Goal: Book appointment/travel/reservation

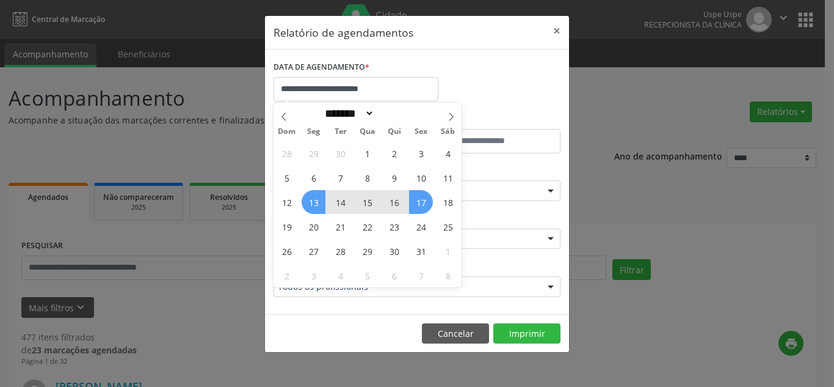
select select "*"
click at [389, 227] on span "23" at bounding box center [394, 226] width 24 height 24
type input "**********"
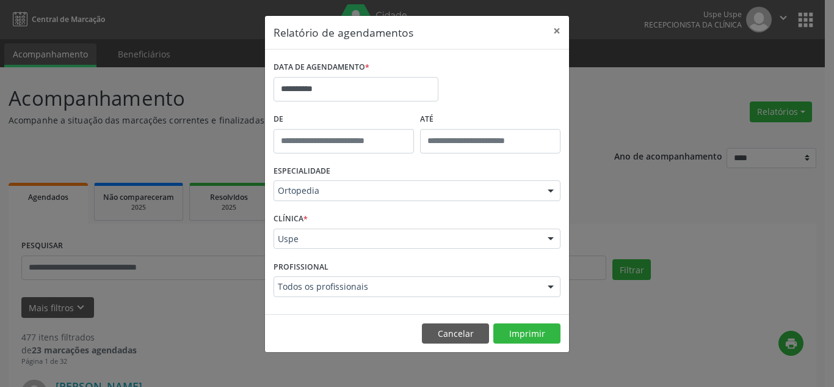
click at [358, 197] on div "Ortopedia" at bounding box center [417, 190] width 287 height 21
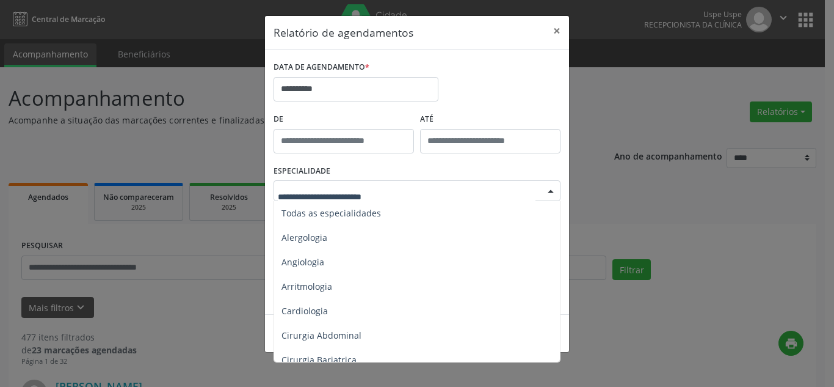
click at [363, 210] on span "Todas as especialidades" at bounding box center [332, 213] width 100 height 12
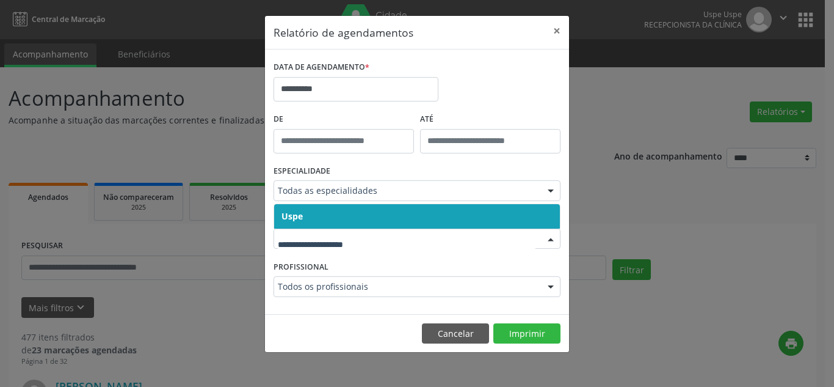
click at [356, 219] on span "Uspe" at bounding box center [417, 216] width 286 height 24
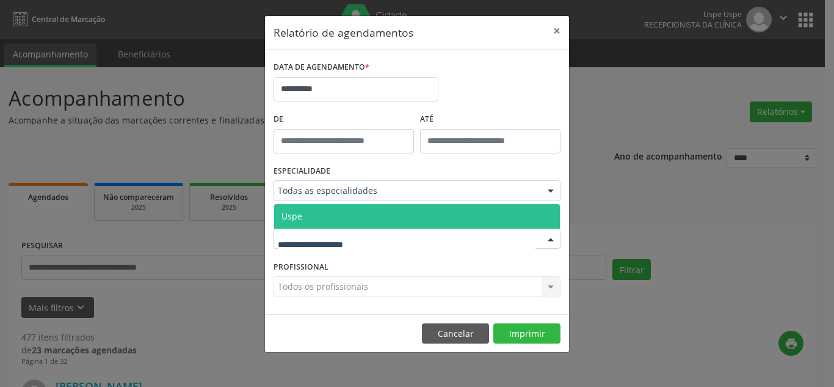
drag, startPoint x: 357, startPoint y: 238, endPoint x: 359, endPoint y: 221, distance: 17.2
click at [359, 217] on span "Uspe" at bounding box center [417, 216] width 286 height 24
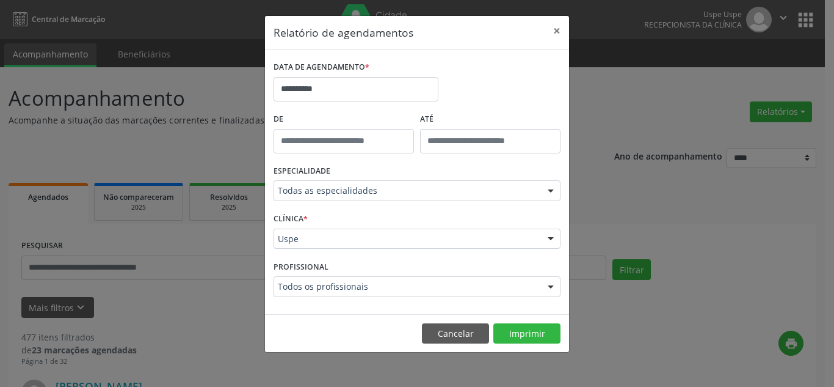
click at [547, 287] on div at bounding box center [551, 287] width 18 height 21
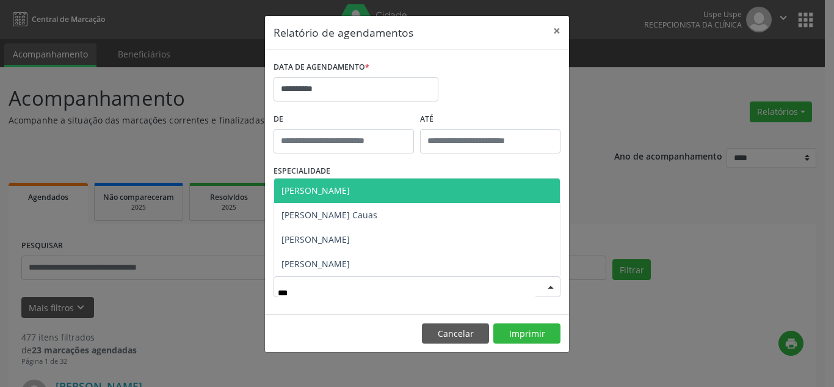
type input "****"
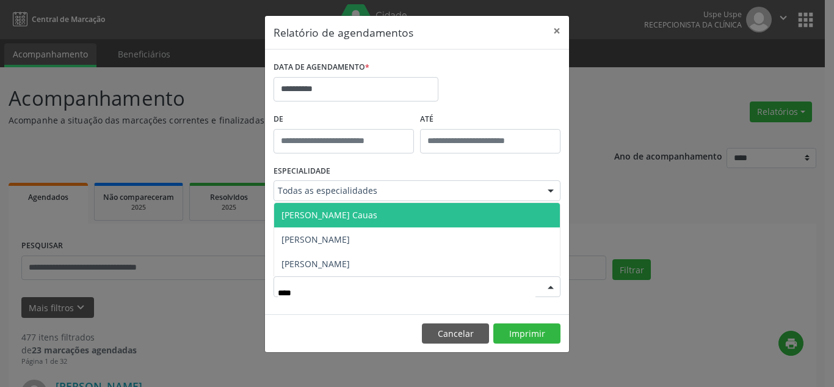
click at [395, 218] on span "[PERSON_NAME] Cauas" at bounding box center [417, 215] width 286 height 24
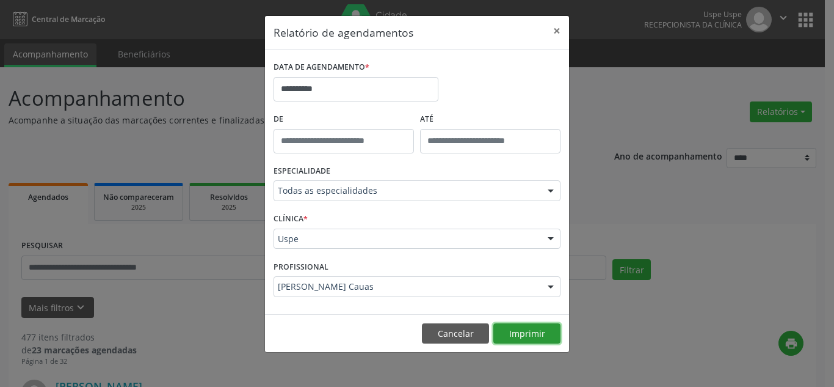
click at [537, 332] on button "Imprimir" at bounding box center [527, 333] width 67 height 21
